Goal: Information Seeking & Learning: Learn about a topic

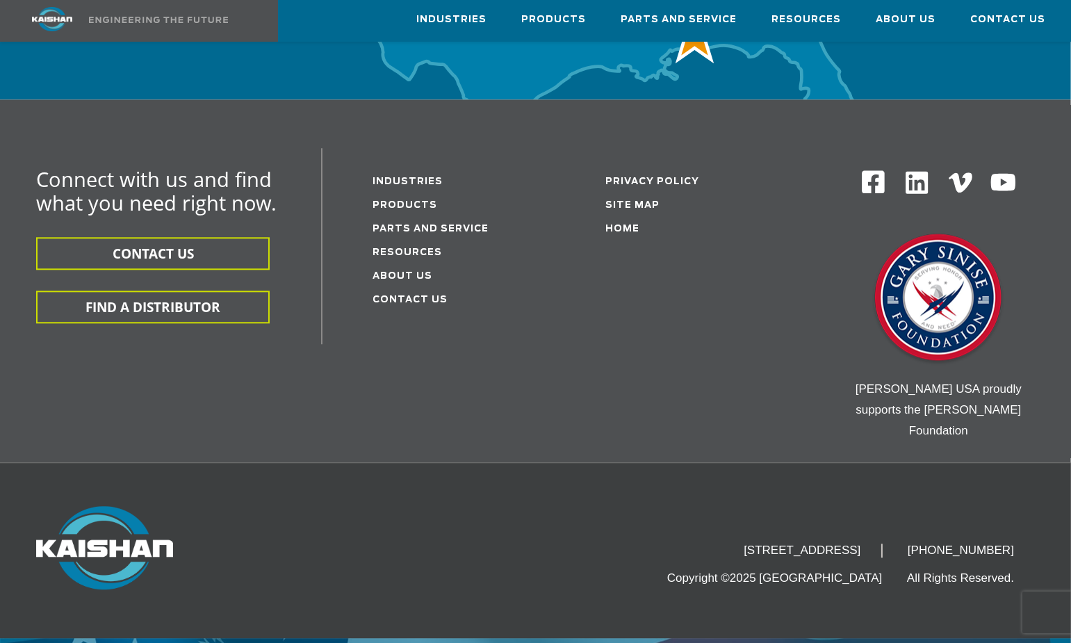
scroll to position [4683, 0]
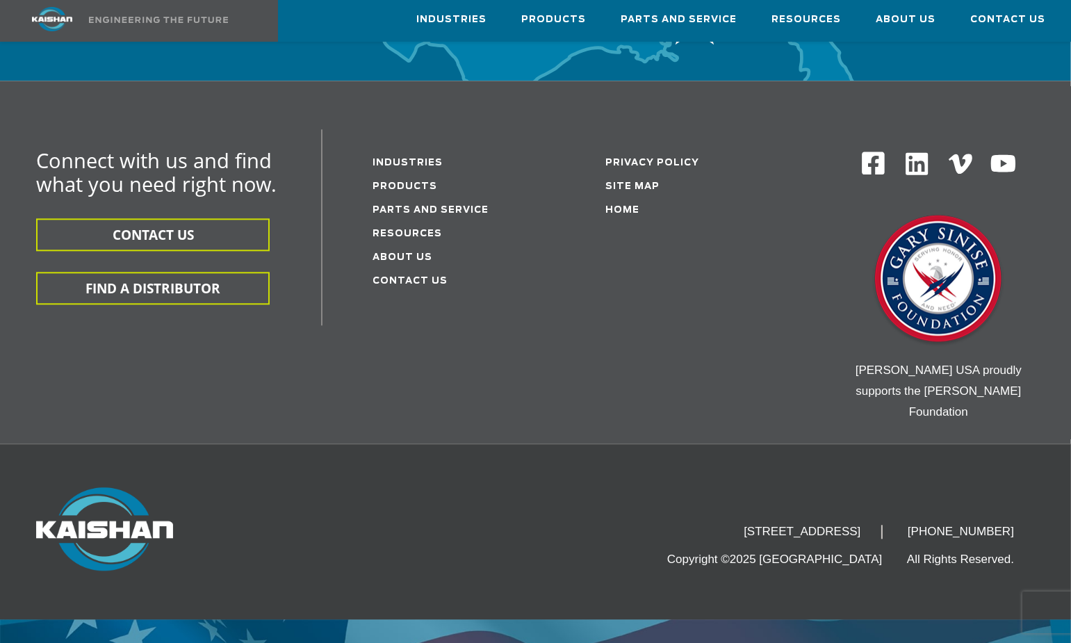
drag, startPoint x: 675, startPoint y: 485, endPoint x: 904, endPoint y: 485, distance: 228.7
click at [883, 525] on li "[STREET_ADDRESS]" at bounding box center [803, 532] width 160 height 14
copy li "[STREET_ADDRESS]"
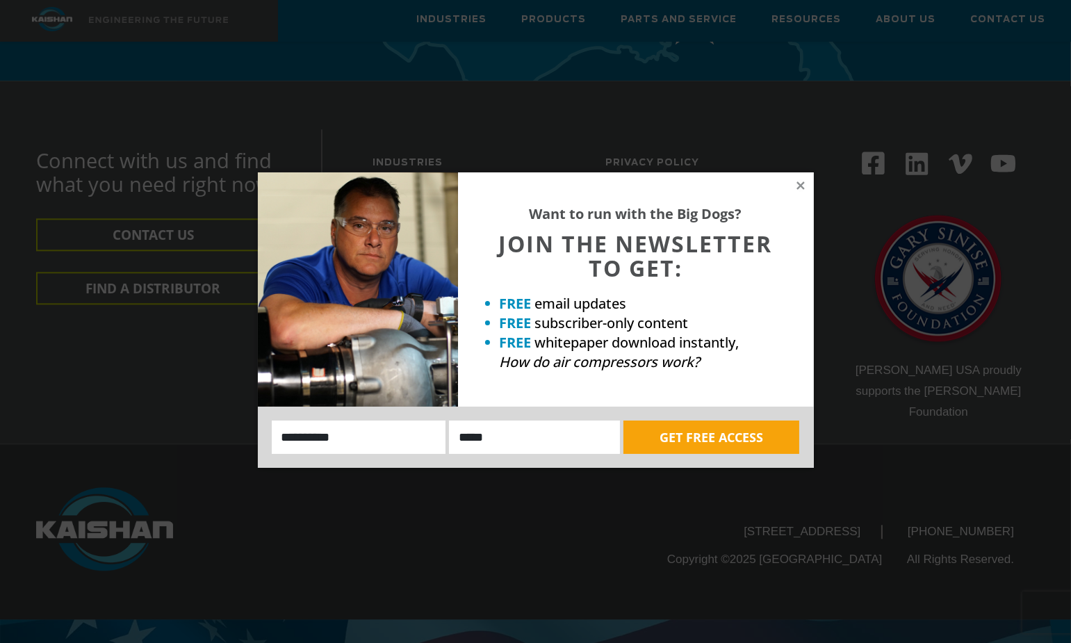
scroll to position [4613, 0]
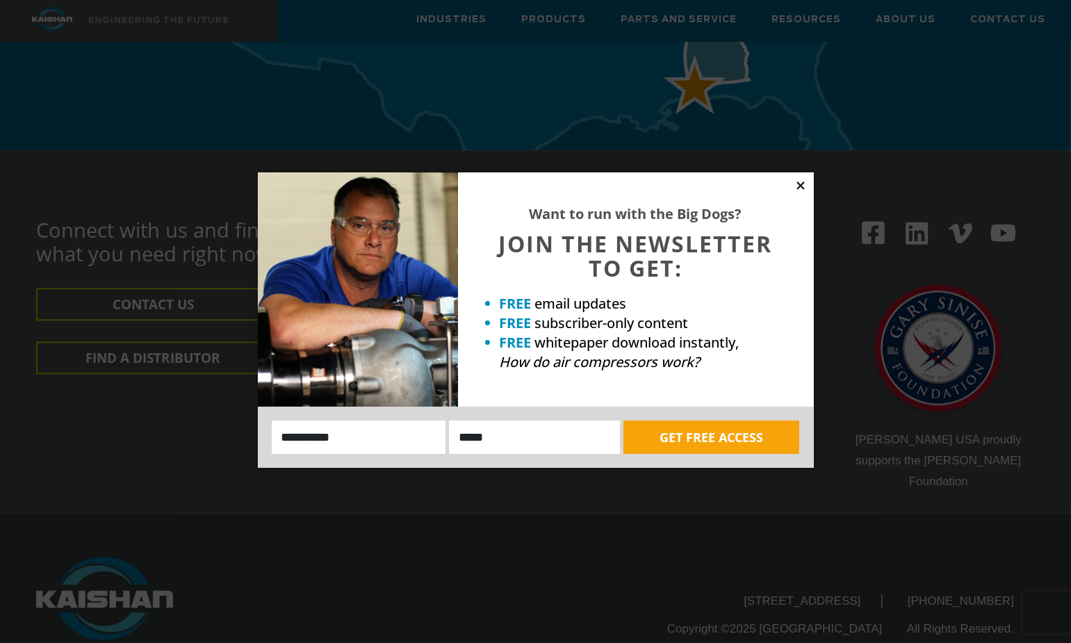
click at [800, 184] on icon at bounding box center [801, 185] width 13 height 13
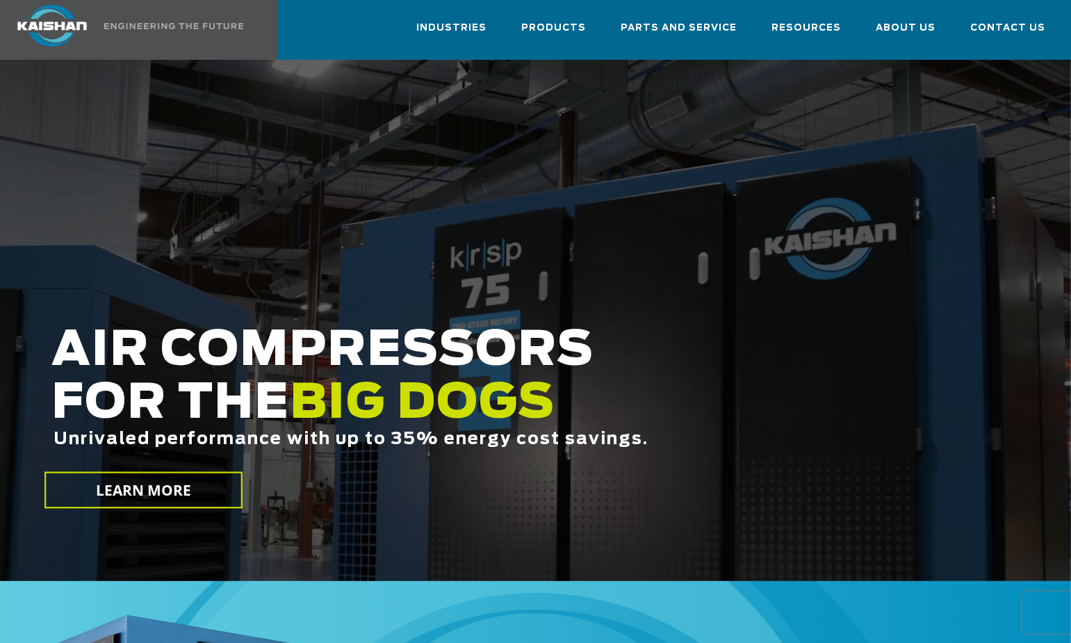
scroll to position [0, 0]
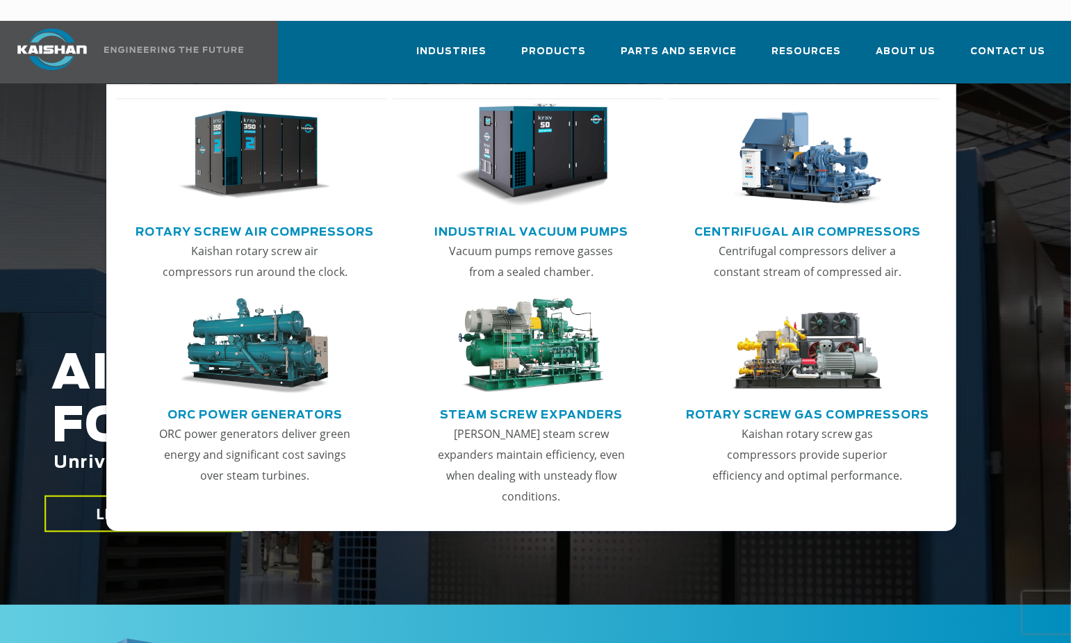
click at [549, 140] on img "Main menu" at bounding box center [532, 156] width 154 height 104
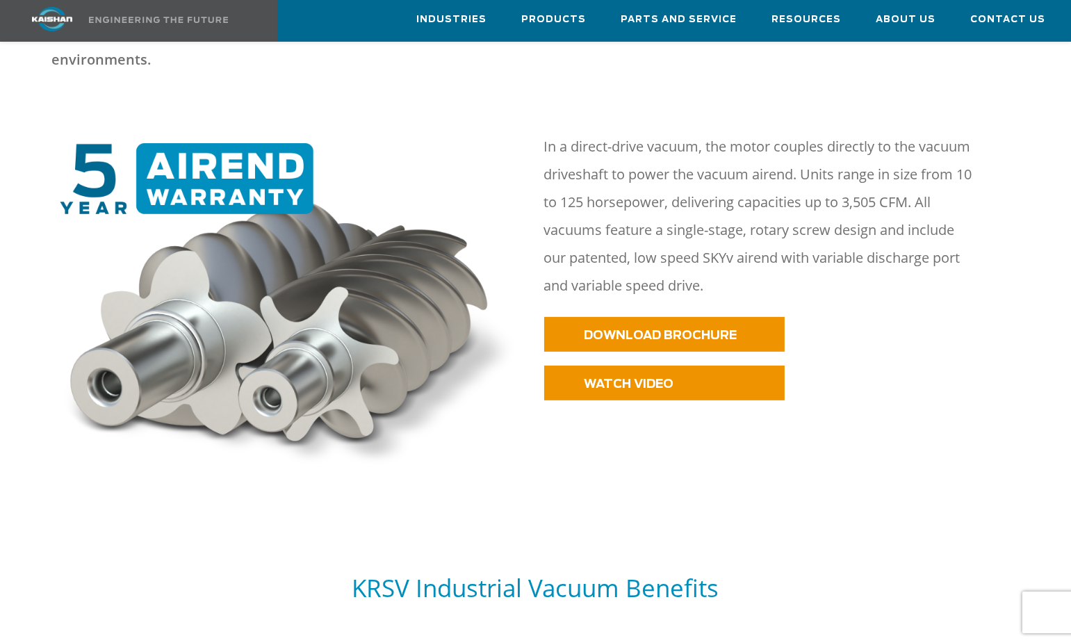
scroll to position [556, 0]
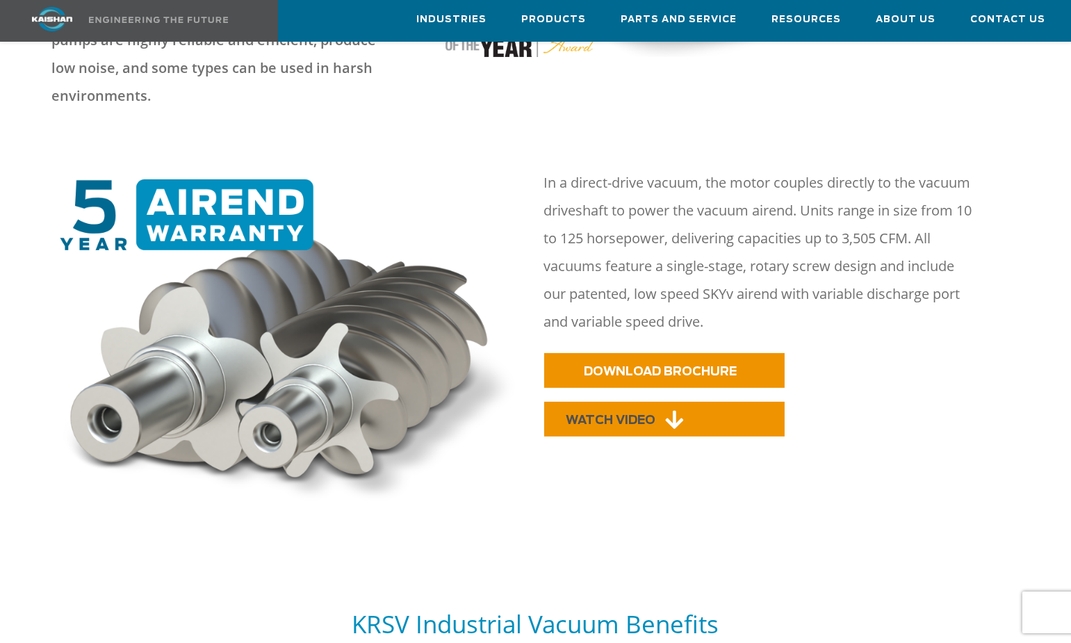
click at [674, 402] on link "WATCH VIDEO" at bounding box center [664, 419] width 241 height 35
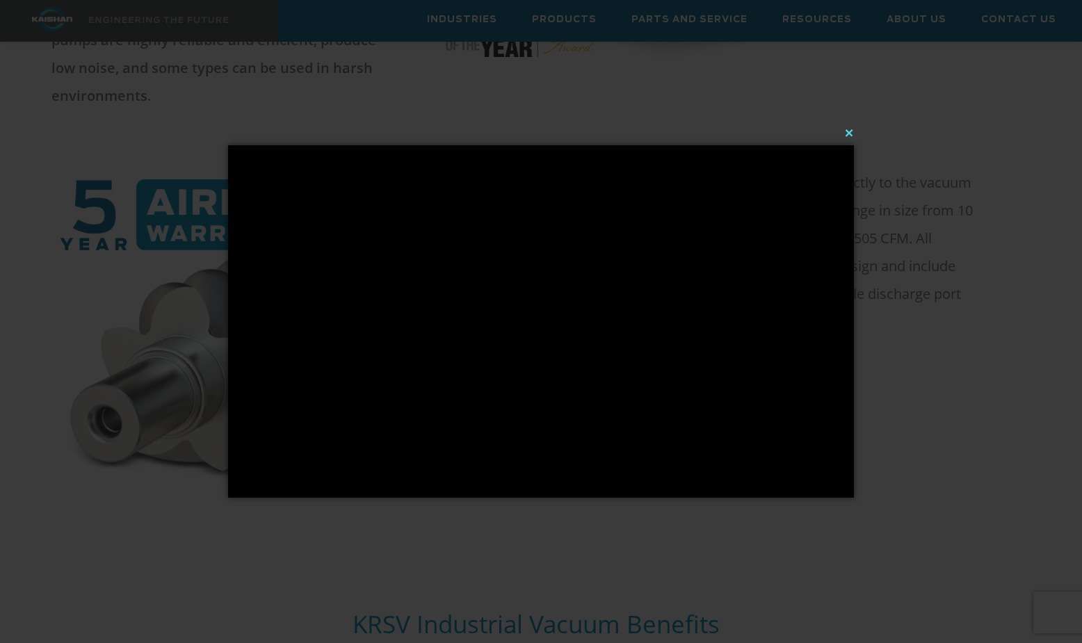
click at [845, 131] on button "×" at bounding box center [545, 132] width 626 height 31
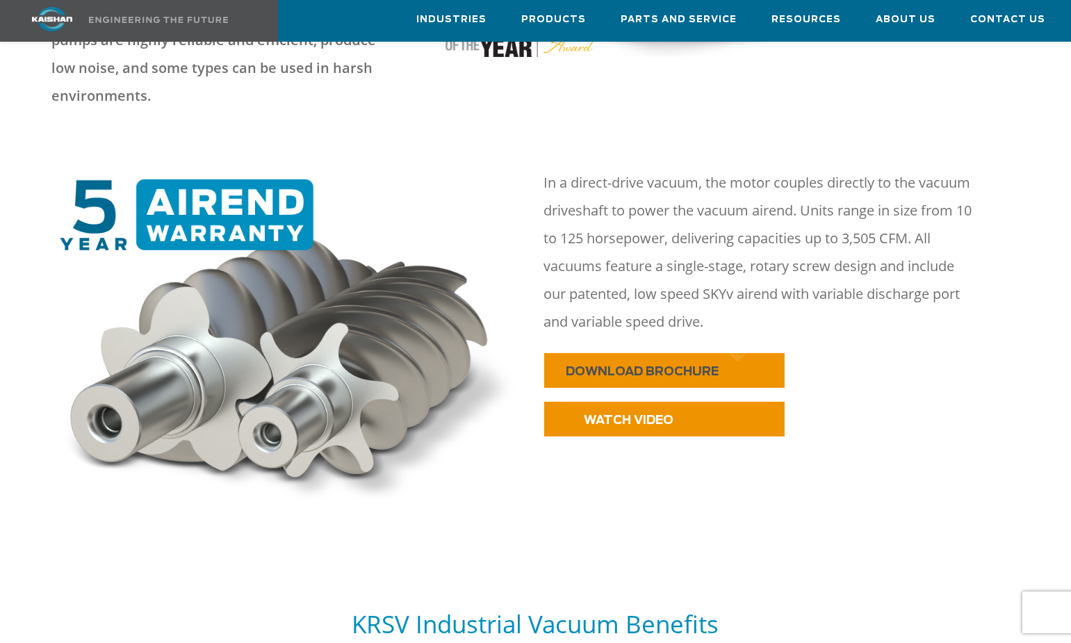
click at [723, 353] on link "DOWNLOAD BROCHURE" at bounding box center [664, 370] width 241 height 35
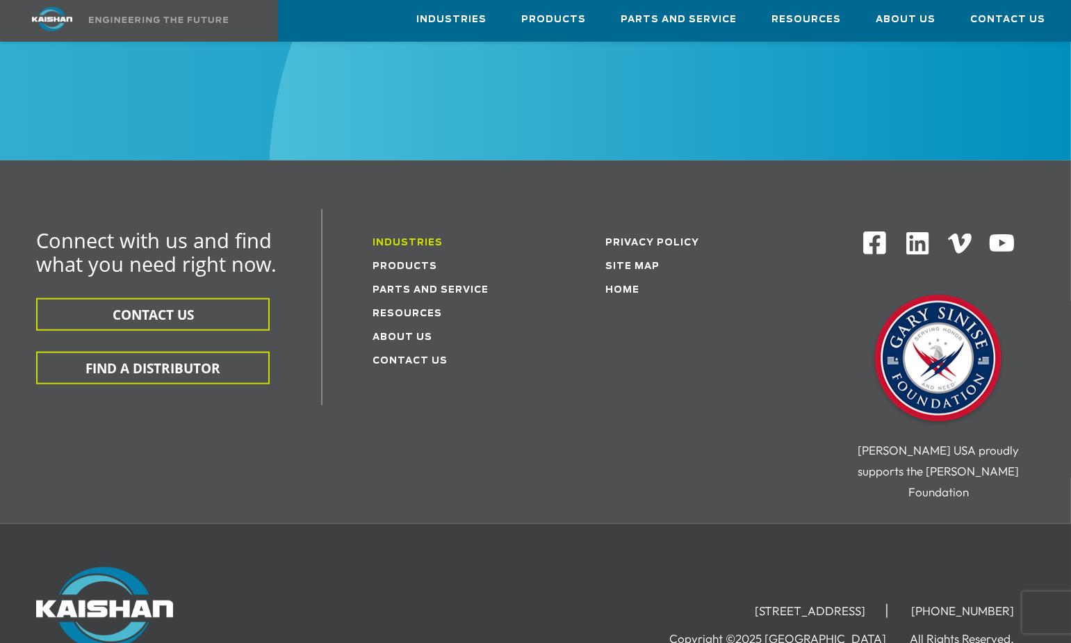
scroll to position [2354, 0]
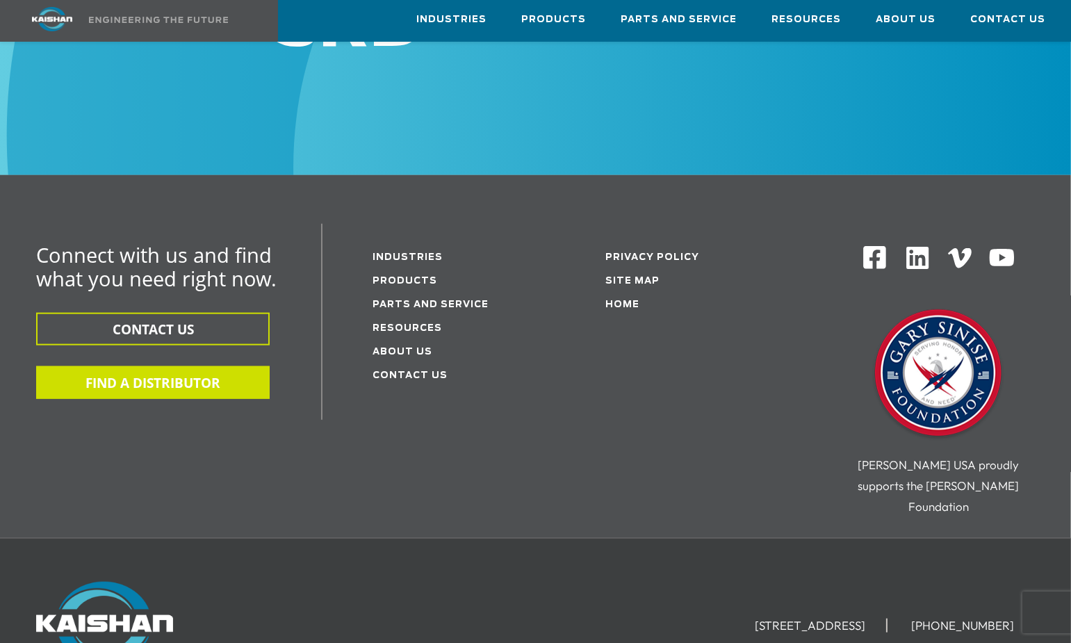
click at [177, 366] on button "FIND A DISTRIBUTOR" at bounding box center [153, 382] width 234 height 33
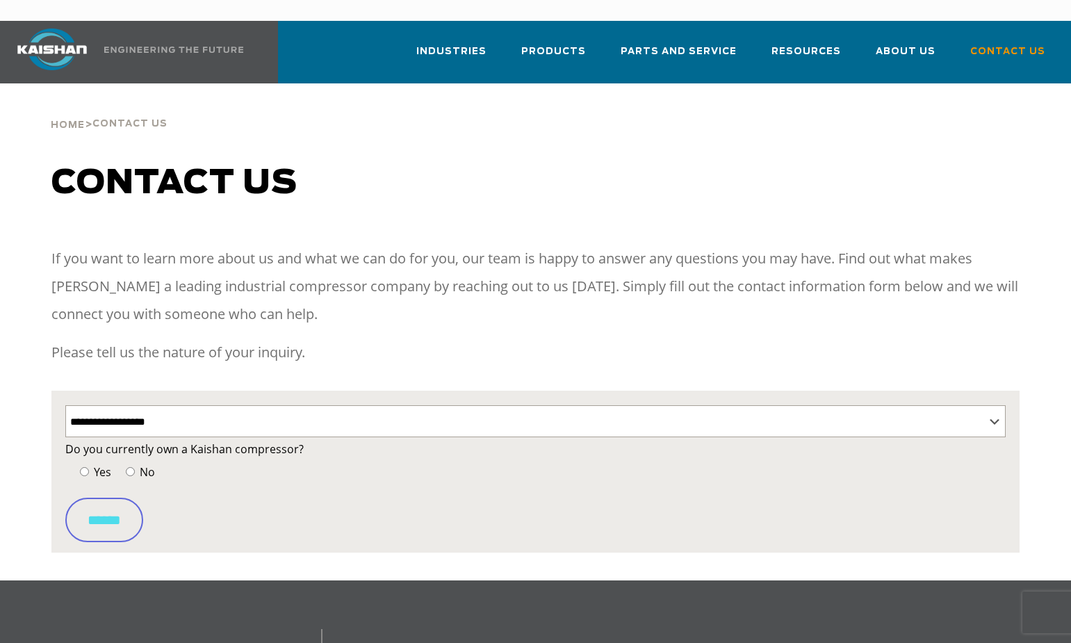
select select "**********"
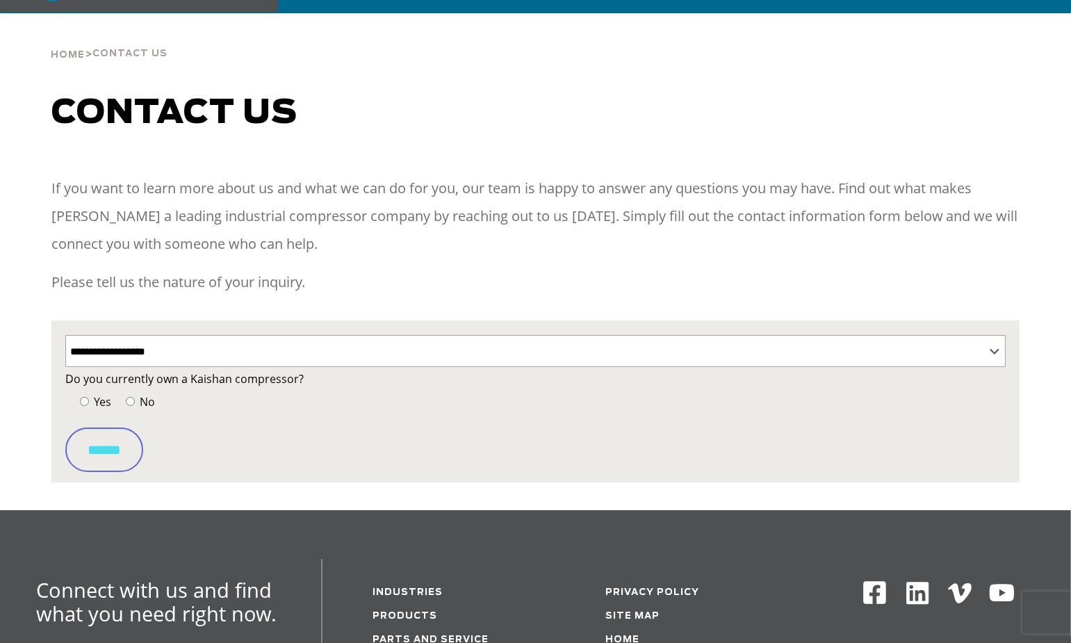
scroll to position [139, 0]
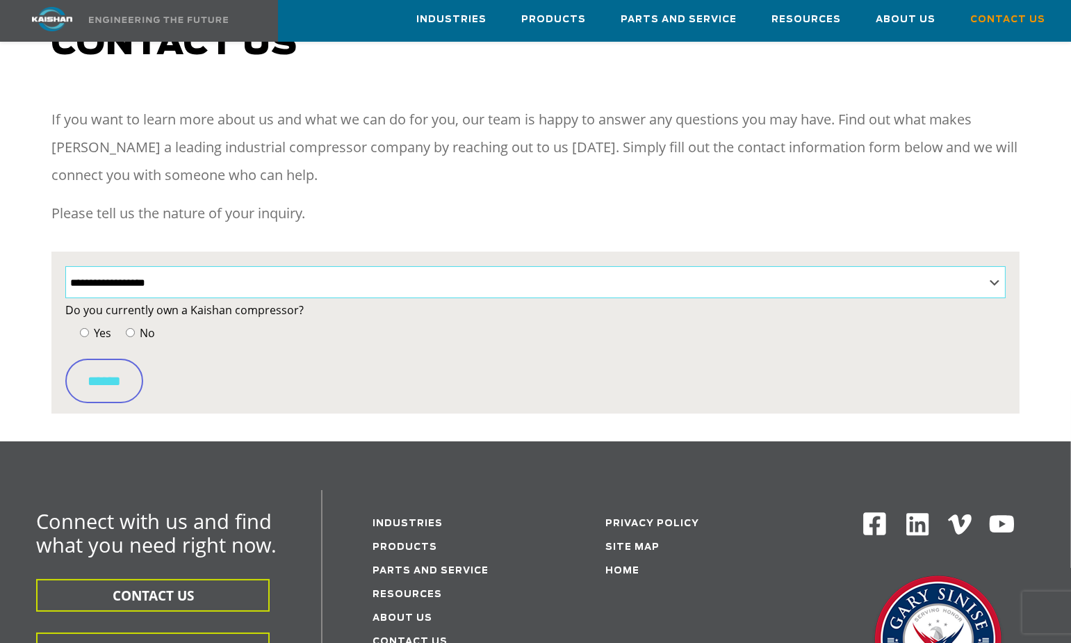
click at [152, 266] on select "**********" at bounding box center [535, 282] width 941 height 32
click at [65, 266] on select "**********" at bounding box center [535, 282] width 941 height 32
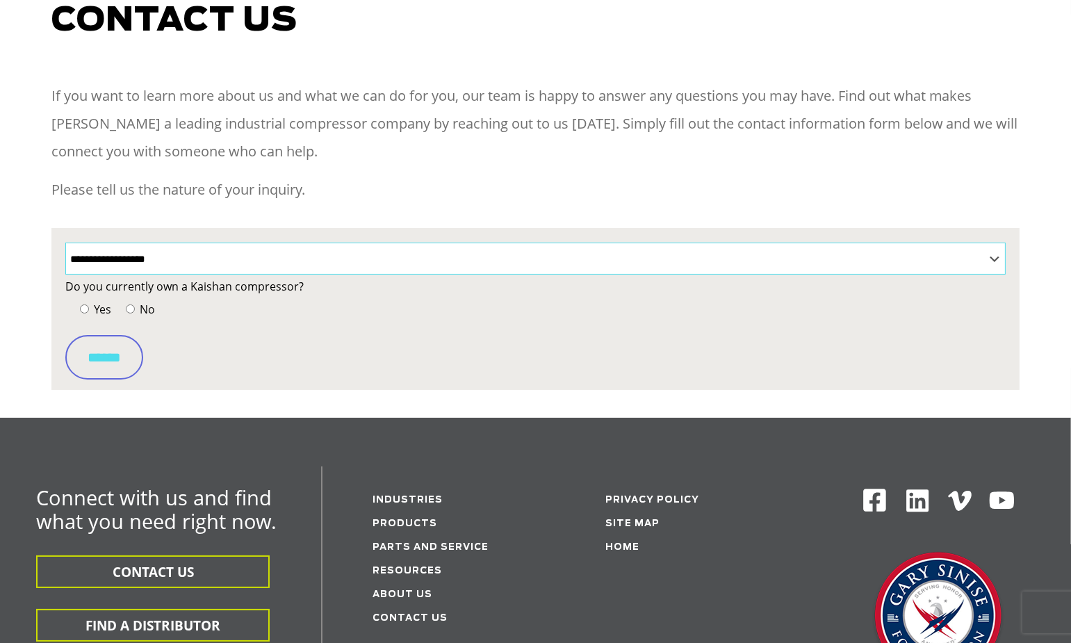
scroll to position [0, 0]
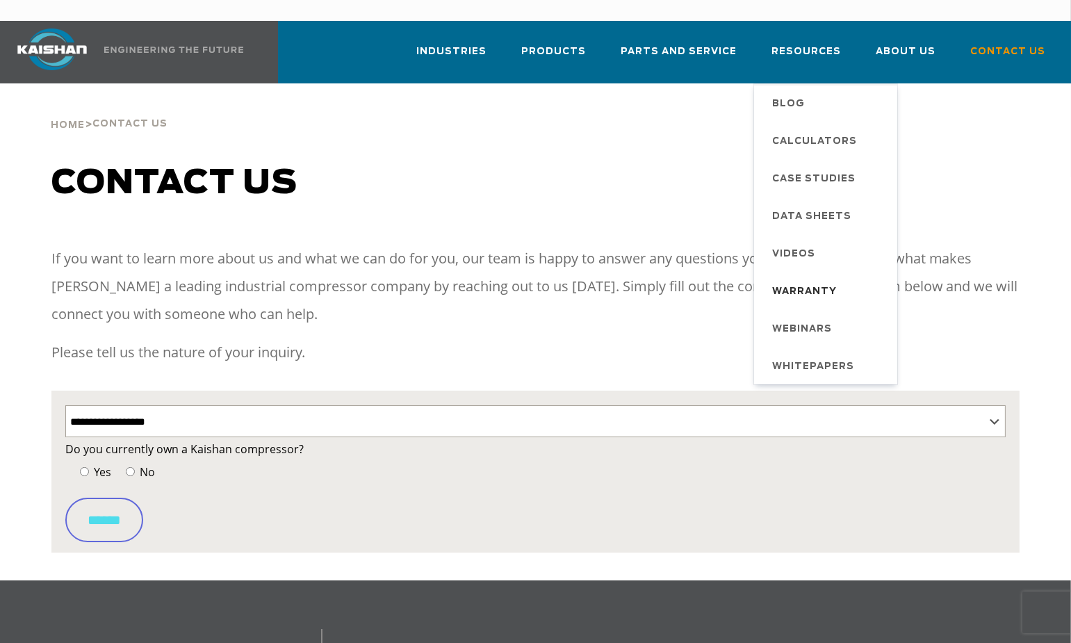
click at [818, 280] on span "Warranty" at bounding box center [804, 292] width 65 height 24
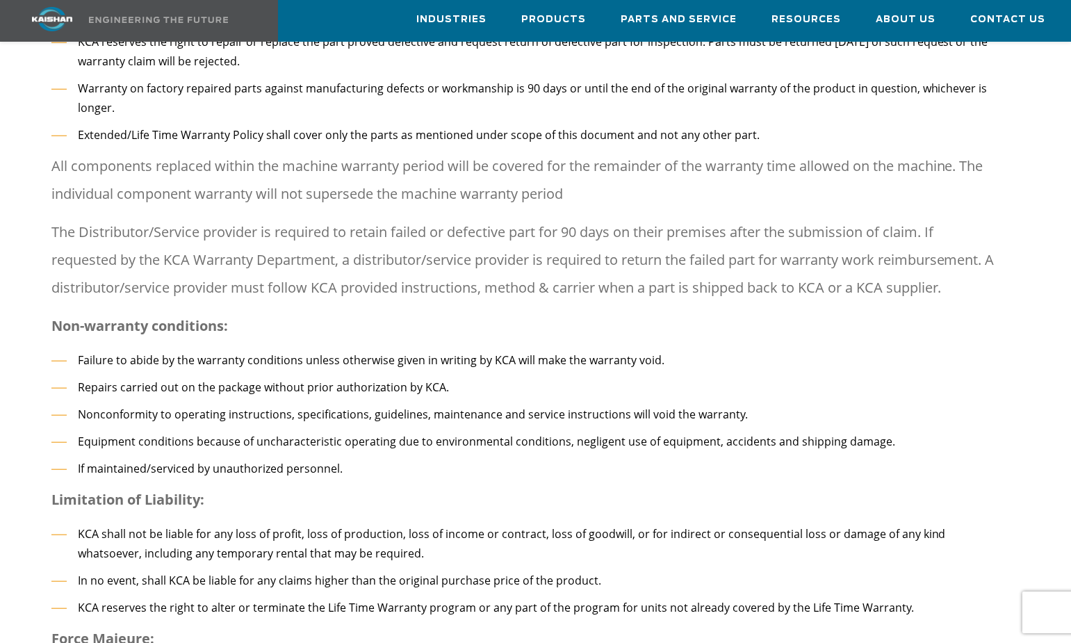
scroll to position [1390, 0]
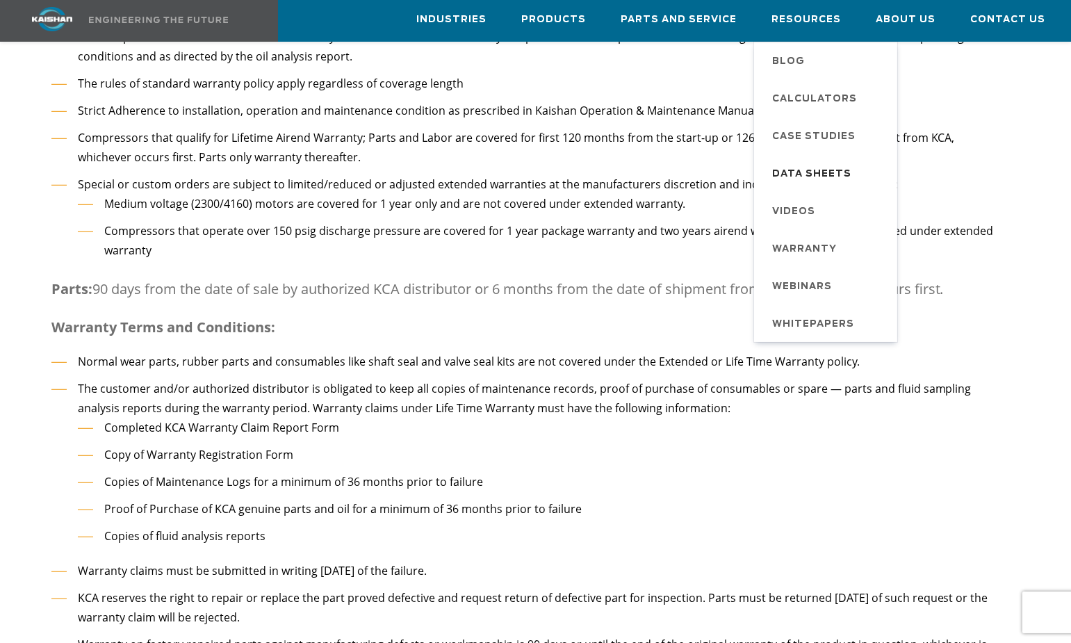
click at [841, 172] on span "Data Sheets" at bounding box center [811, 175] width 79 height 24
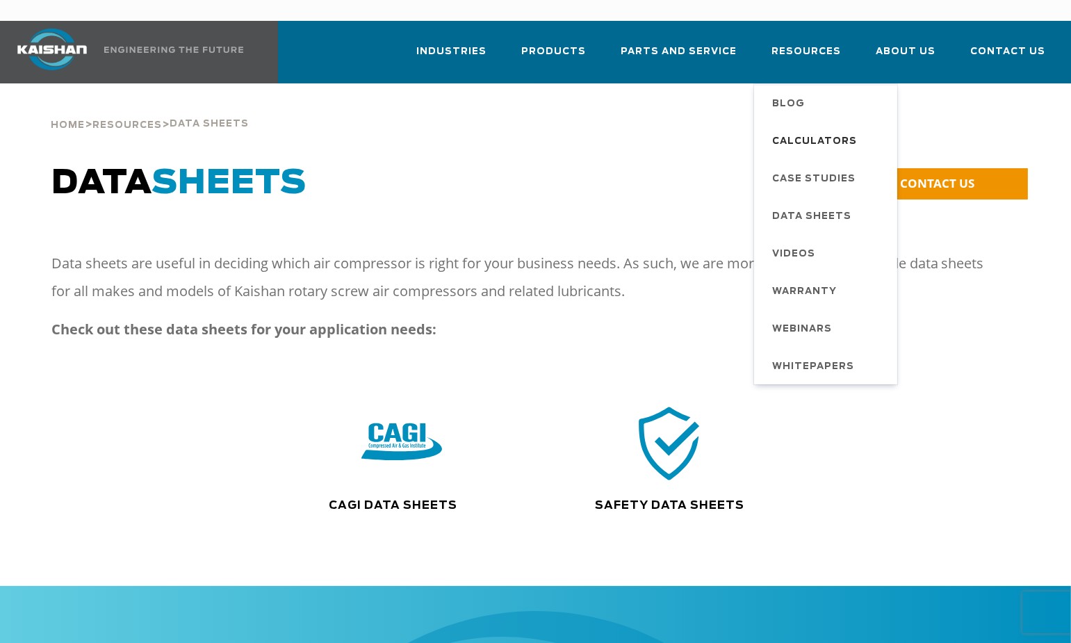
click at [810, 130] on span "Calculators" at bounding box center [814, 142] width 85 height 24
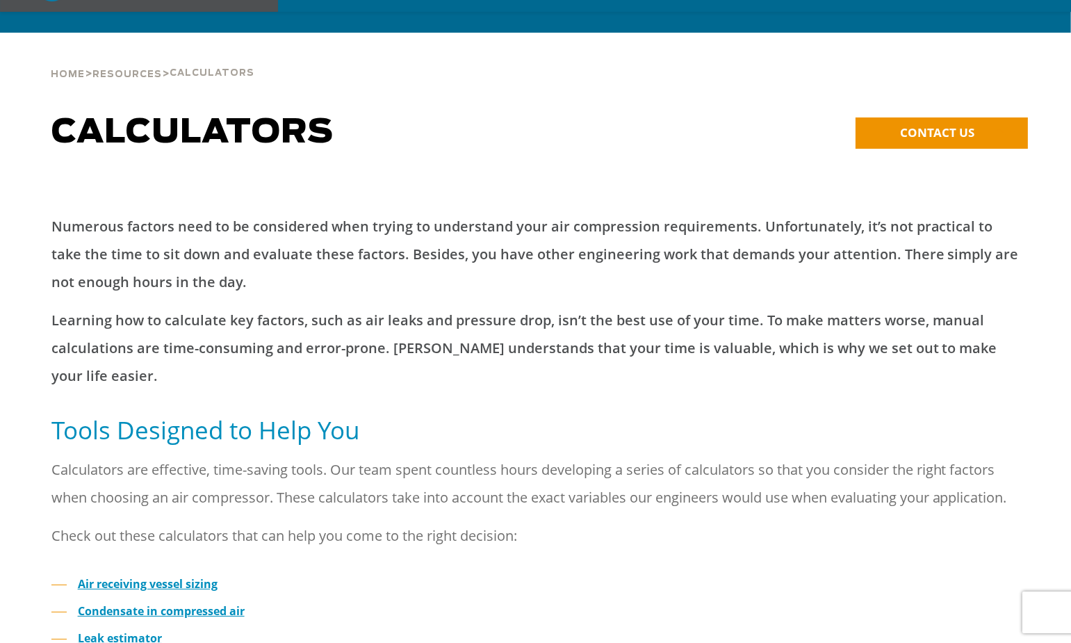
scroll to position [209, 0]
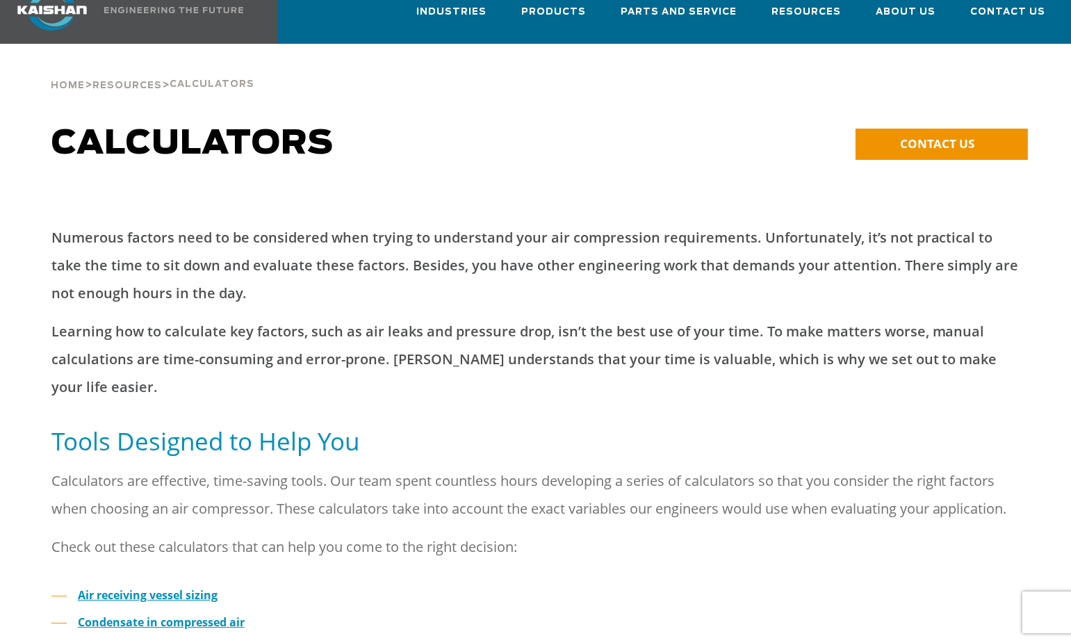
drag, startPoint x: 579, startPoint y: 336, endPoint x: 741, endPoint y: 275, distance: 173.2
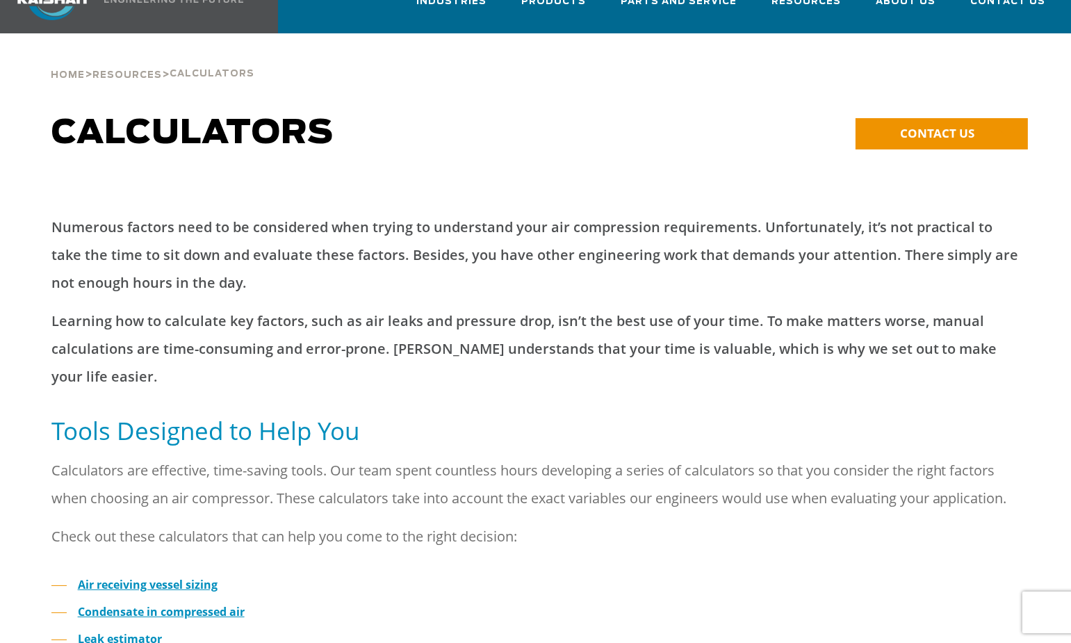
scroll to position [0, 0]
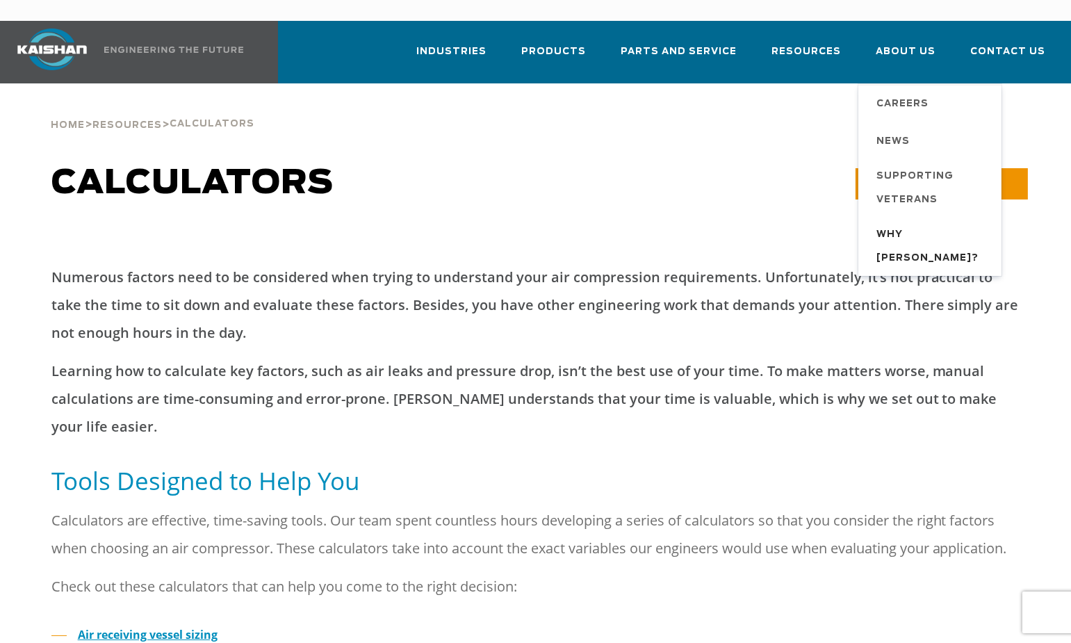
click at [927, 223] on span "Why [PERSON_NAME]?" at bounding box center [932, 246] width 111 height 47
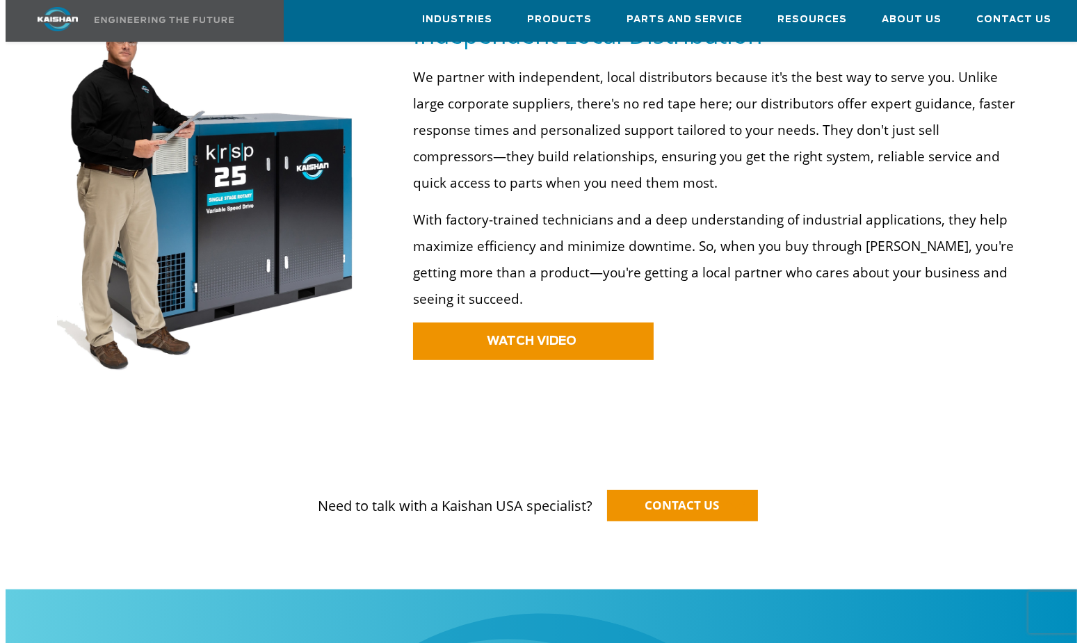
scroll to position [765, 0]
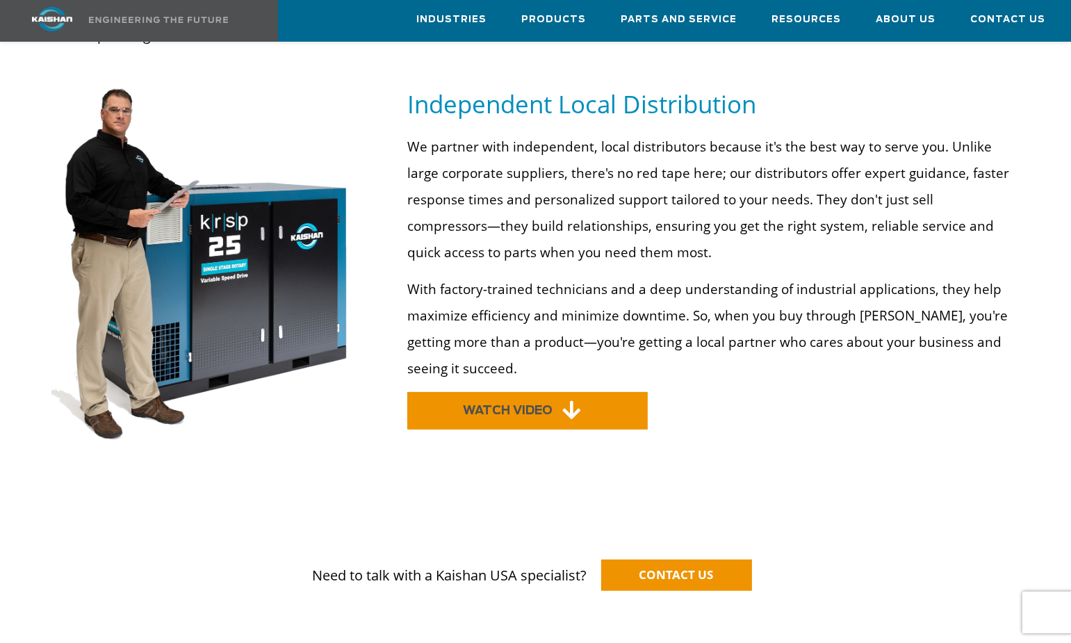
click at [517, 405] on span "WATCH VIDEO" at bounding box center [508, 411] width 90 height 12
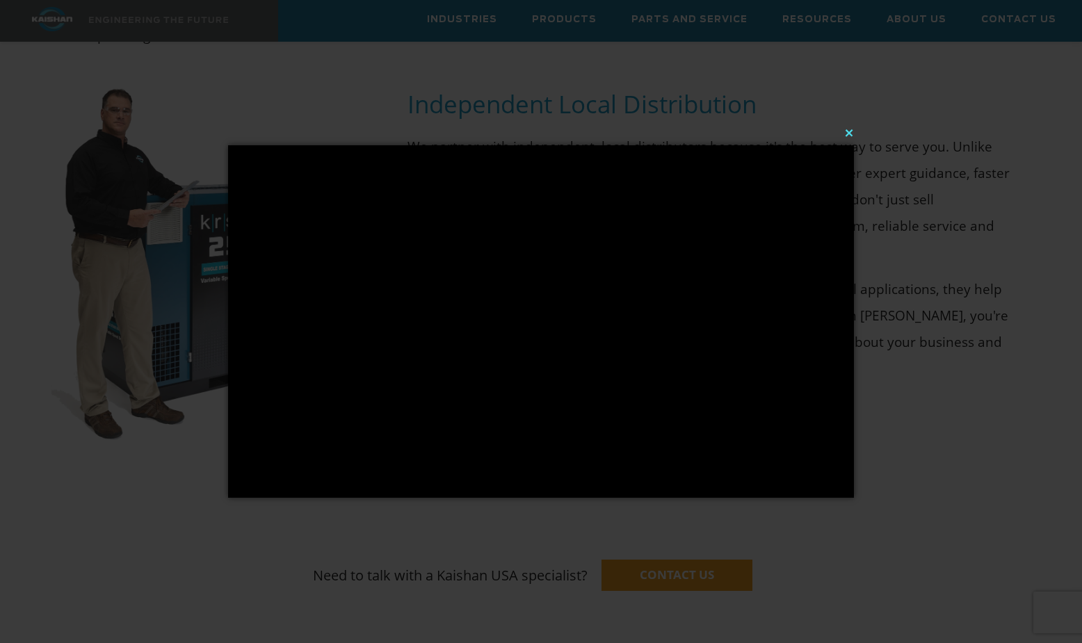
click at [854, 132] on button "×" at bounding box center [545, 132] width 626 height 31
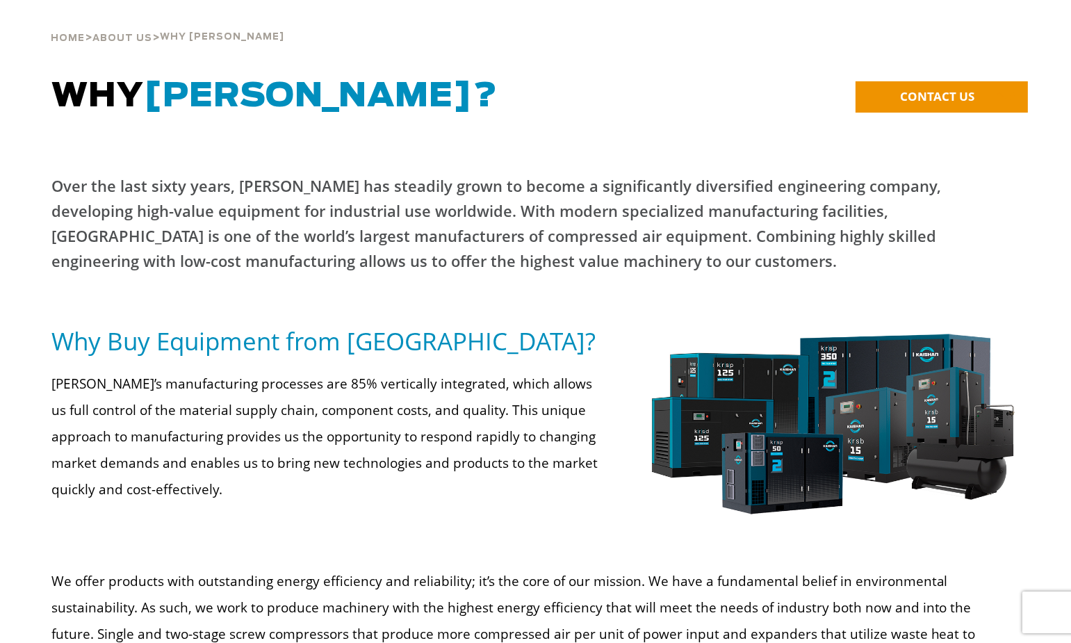
scroll to position [0, 0]
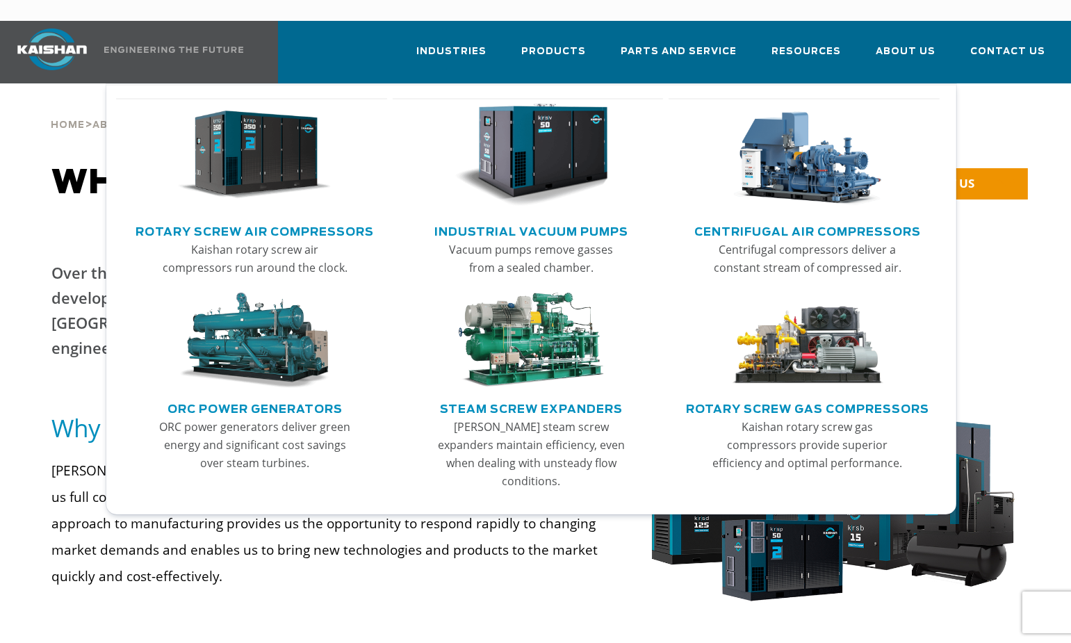
click at [256, 418] on p "ORC power generators deliver green energy and significant cost savings over ste…" at bounding box center [255, 445] width 192 height 54
click at [261, 397] on link "ORC Power Generators" at bounding box center [255, 407] width 175 height 21
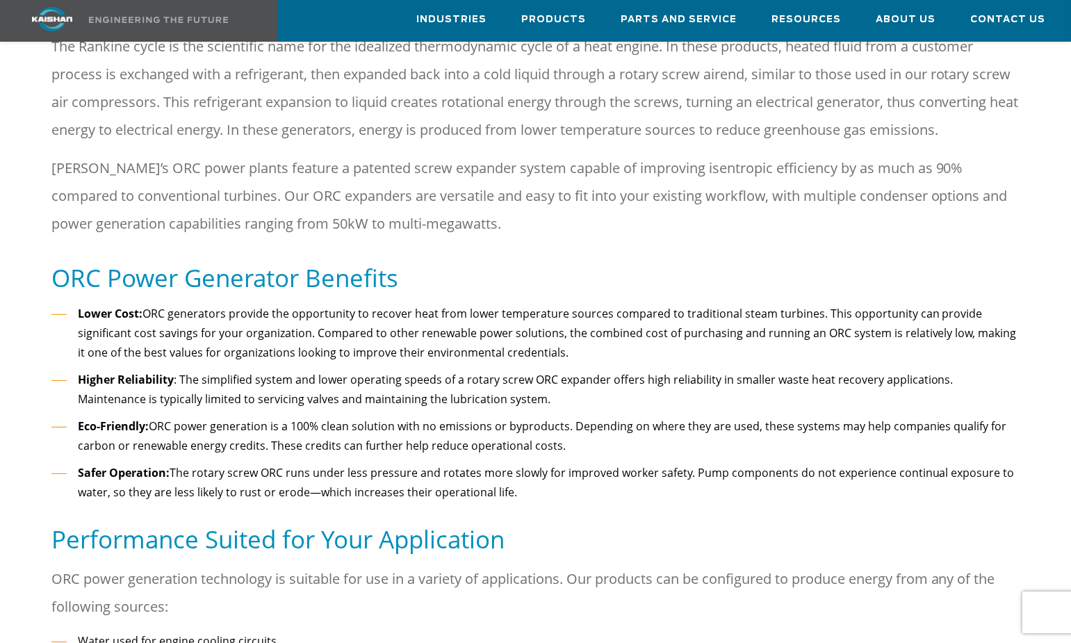
scroll to position [626, 0]
